Goal: Task Accomplishment & Management: Use online tool/utility

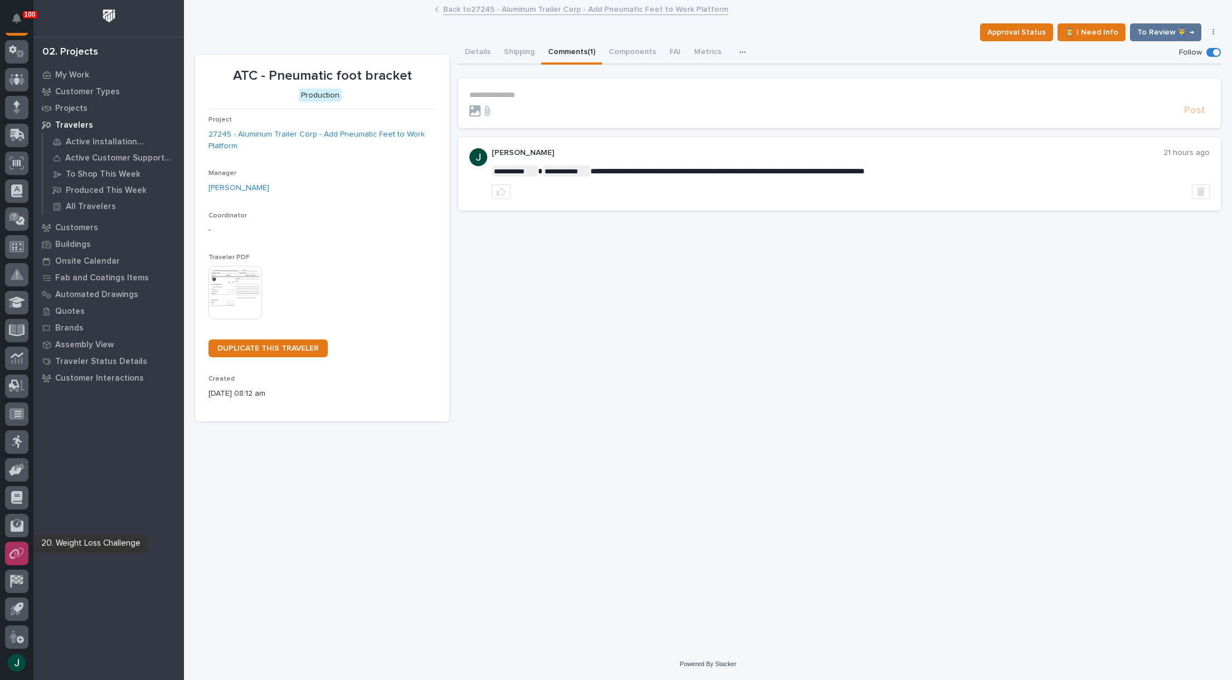
scroll to position [79, 0]
click at [19, 438] on icon at bounding box center [19, 437] width 11 height 8
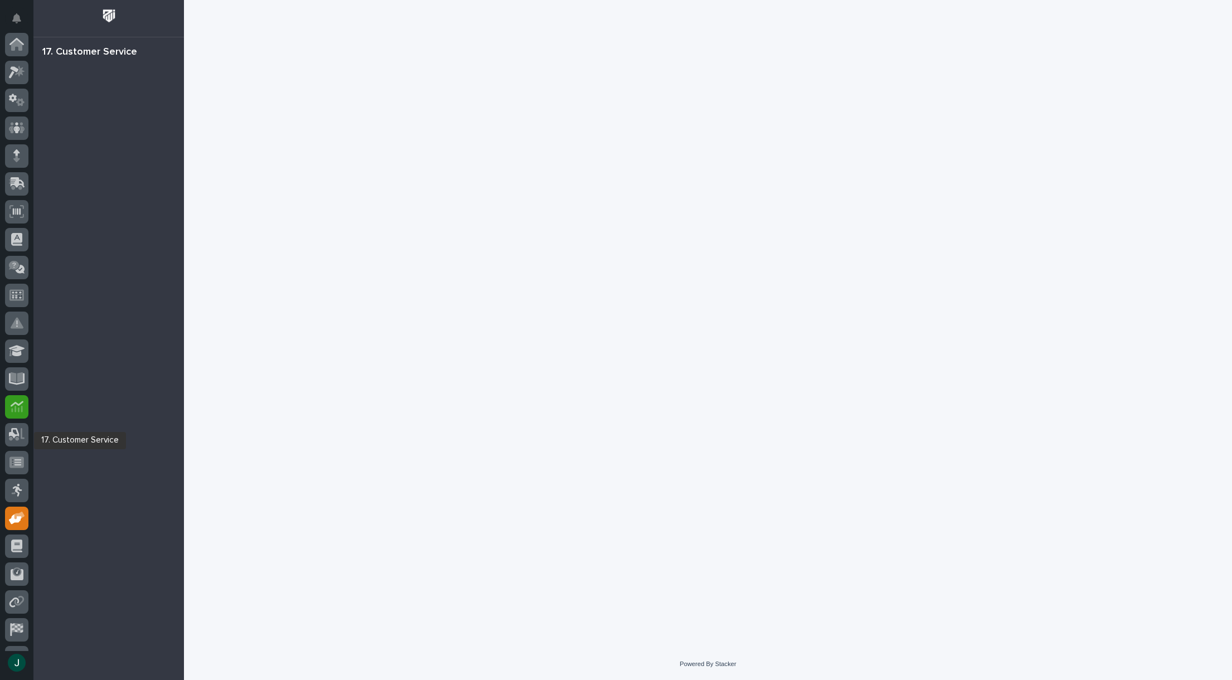
scroll to position [79, 0]
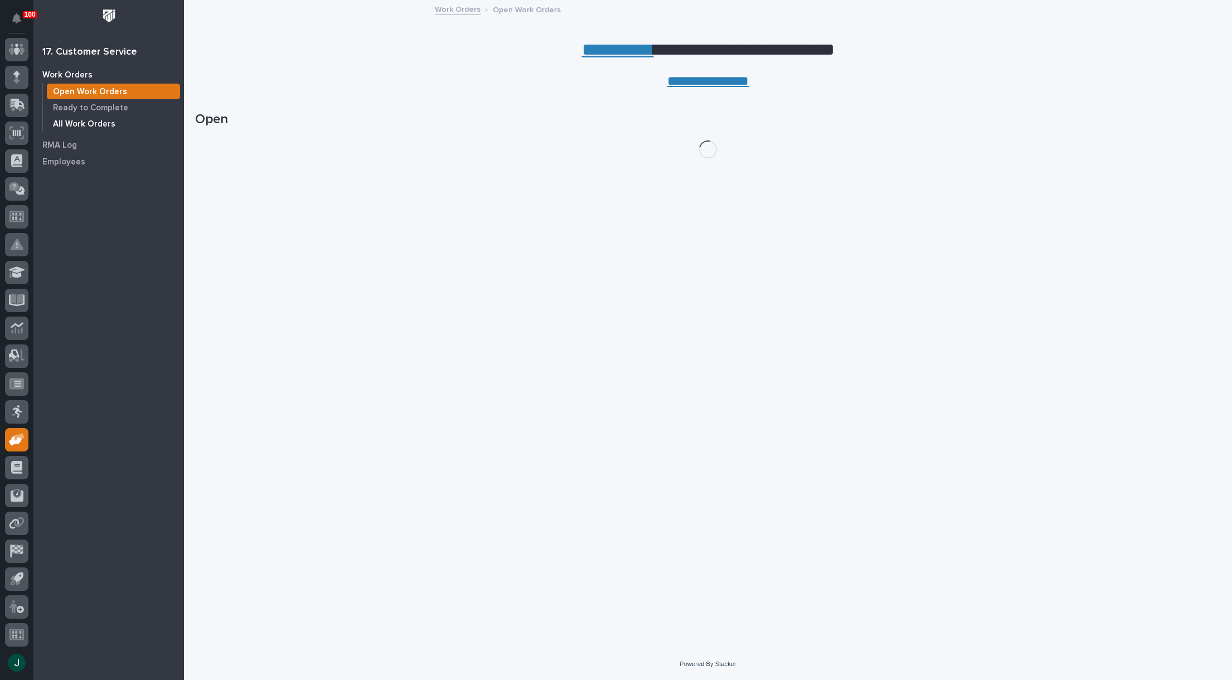
click at [83, 119] on p "All Work Orders" at bounding box center [84, 124] width 62 height 10
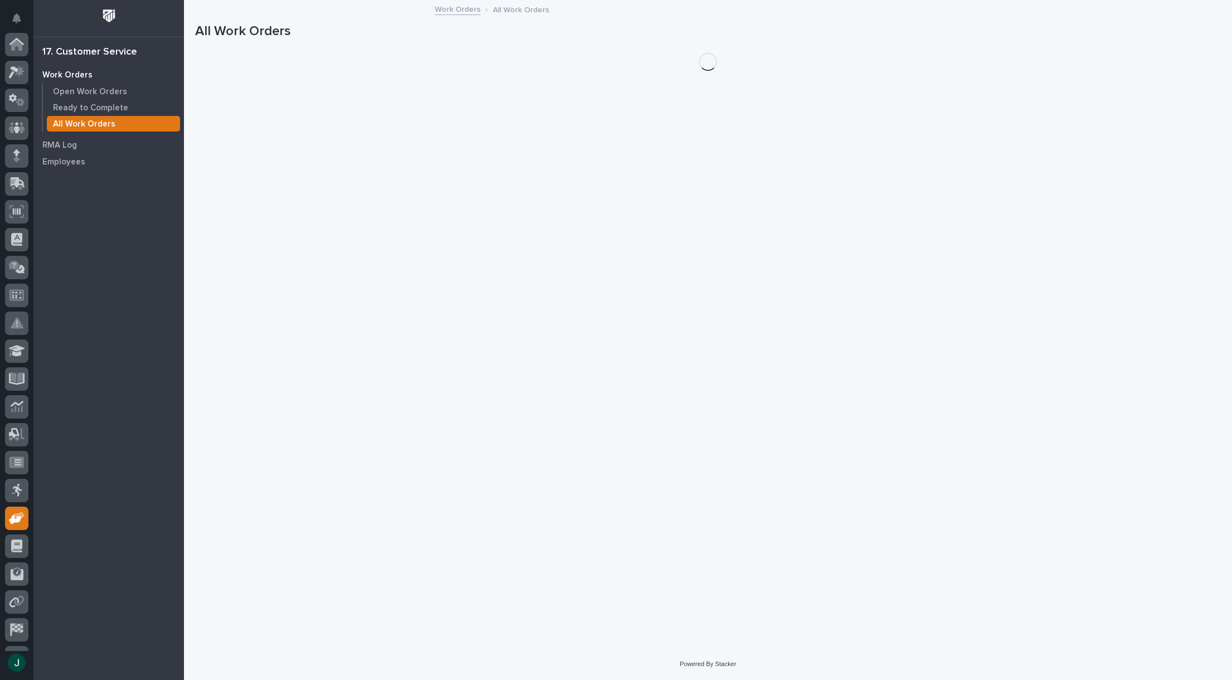
scroll to position [79, 0]
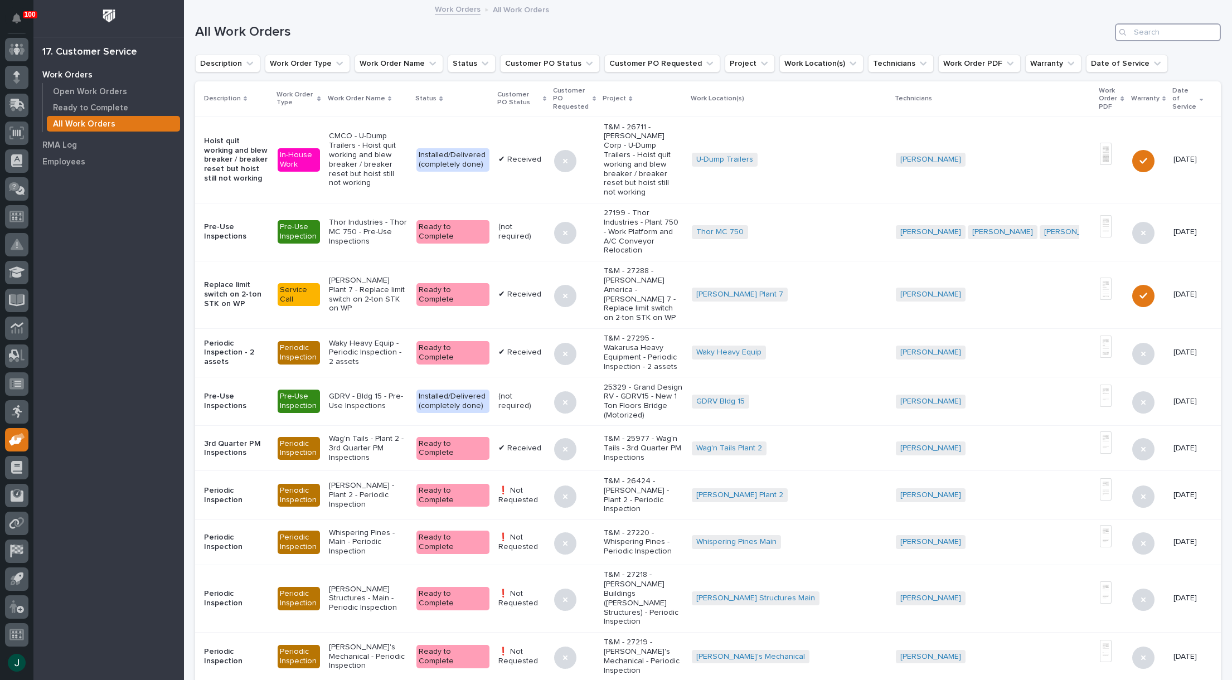
click at [1148, 31] on input "Search" at bounding box center [1168, 32] width 106 height 18
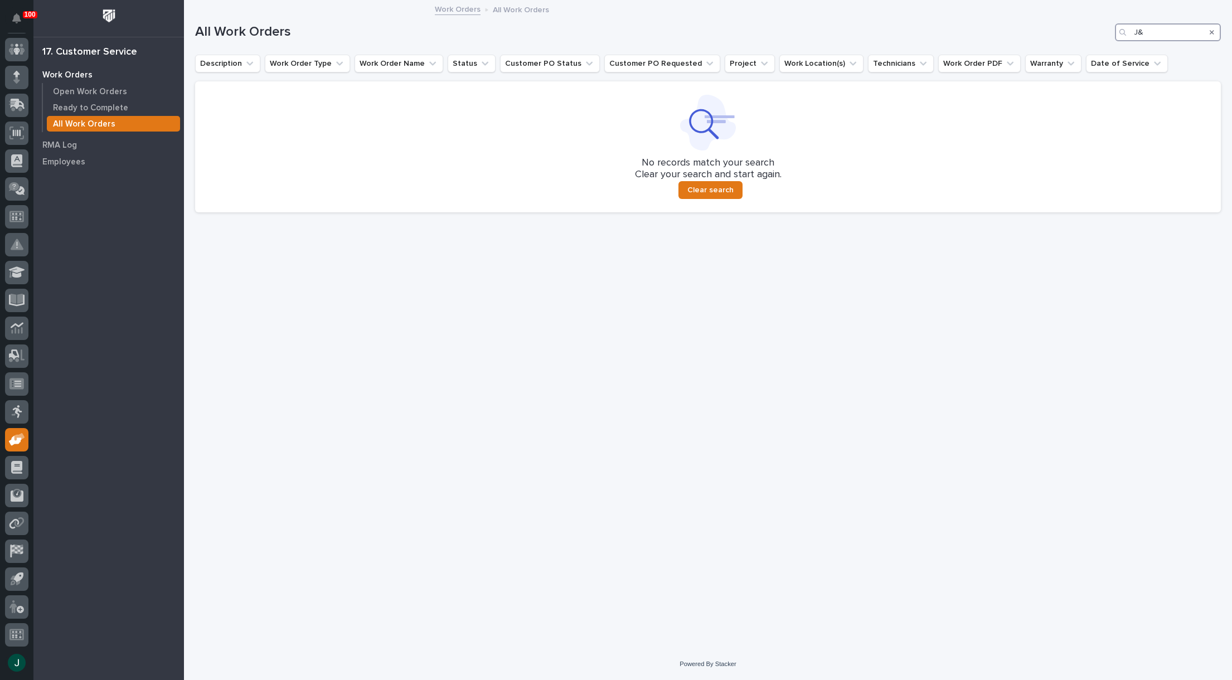
type input "J"
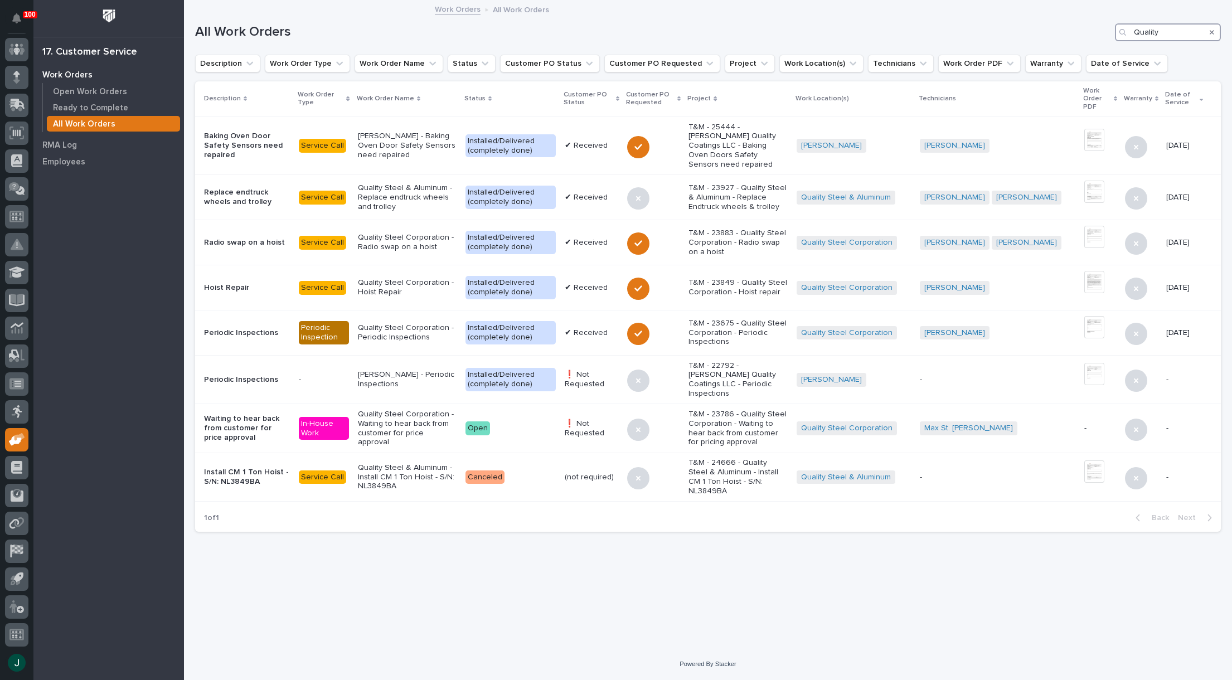
type input "Quality"
